Goal: Transaction & Acquisition: Purchase product/service

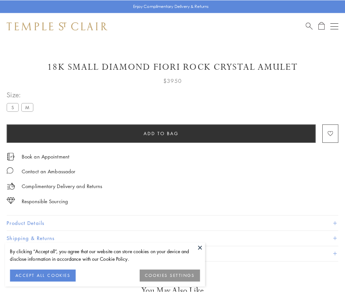
scroll to position [17, 0]
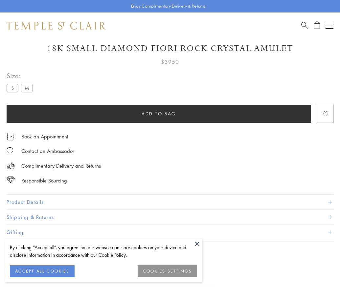
click at [159, 113] on span "Add to bag" at bounding box center [159, 113] width 34 height 7
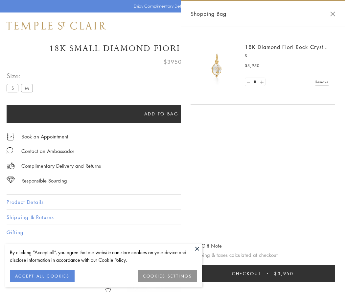
click at [263, 273] on button "Checkout $3,950" at bounding box center [262, 273] width 144 height 17
